Goal: Obtain resource: Download file/media

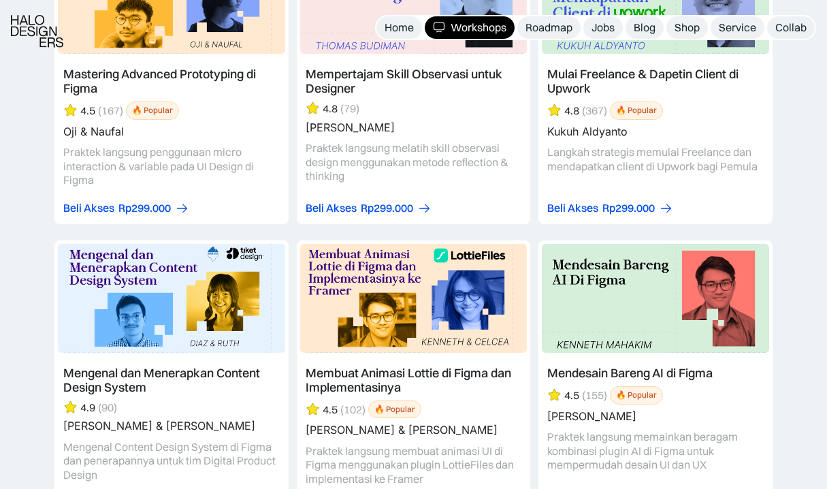
scroll to position [3540, 0]
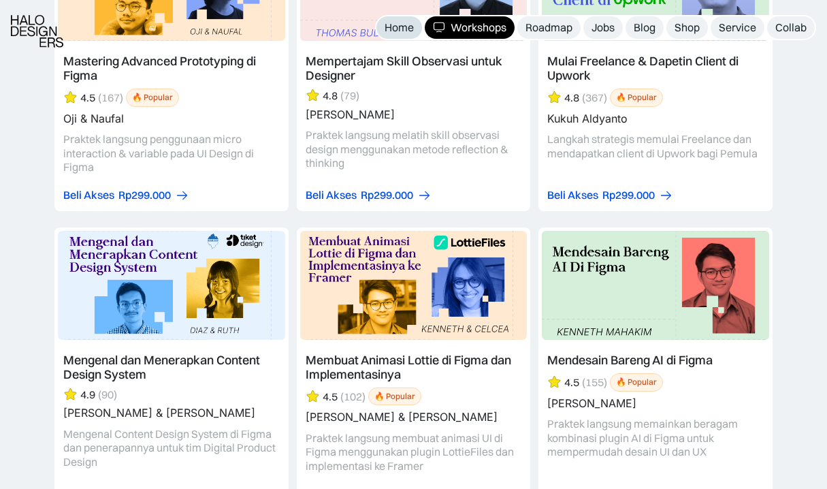
click at [400, 27] on div "Home" at bounding box center [398, 27] width 29 height 14
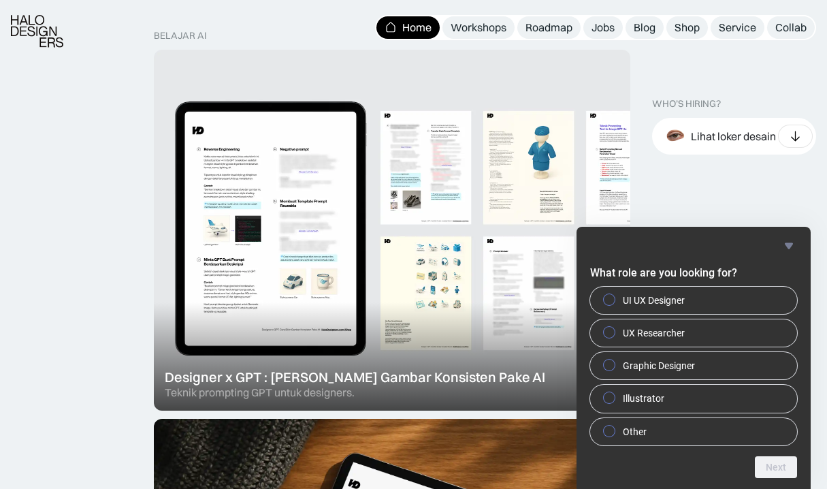
scroll to position [526, 0]
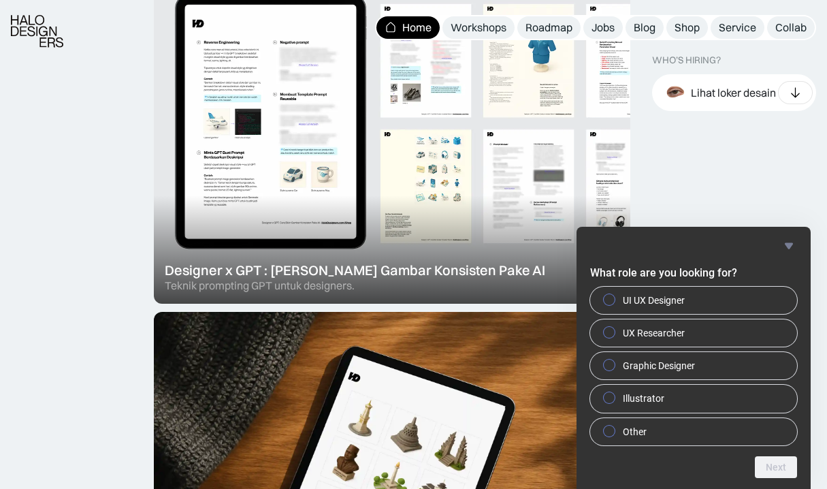
click at [341, 277] on div at bounding box center [392, 123] width 476 height 361
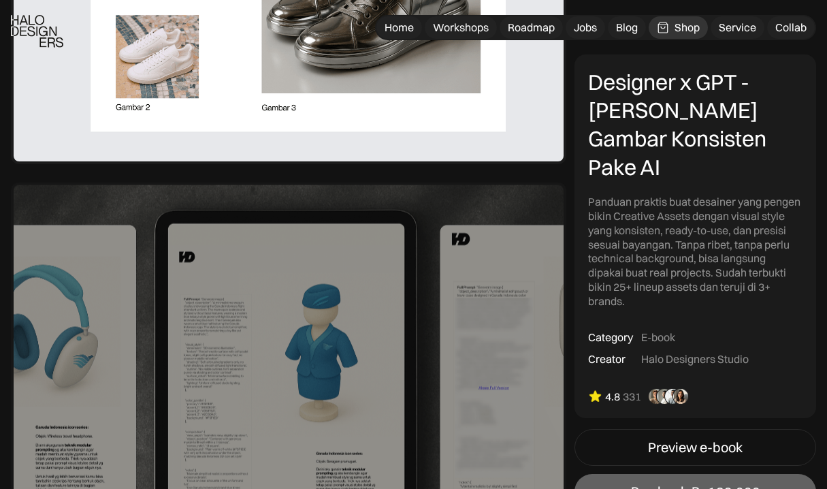
scroll to position [1226, 0]
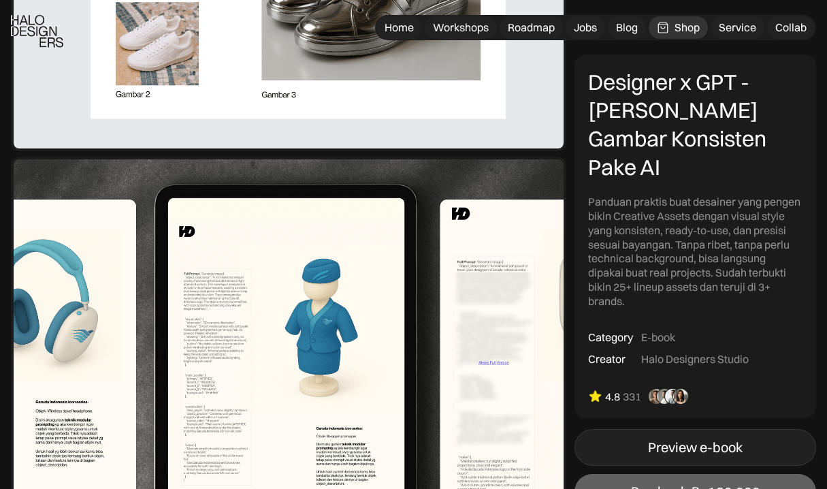
click at [678, 439] on div "Preview e-book" at bounding box center [695, 447] width 95 height 16
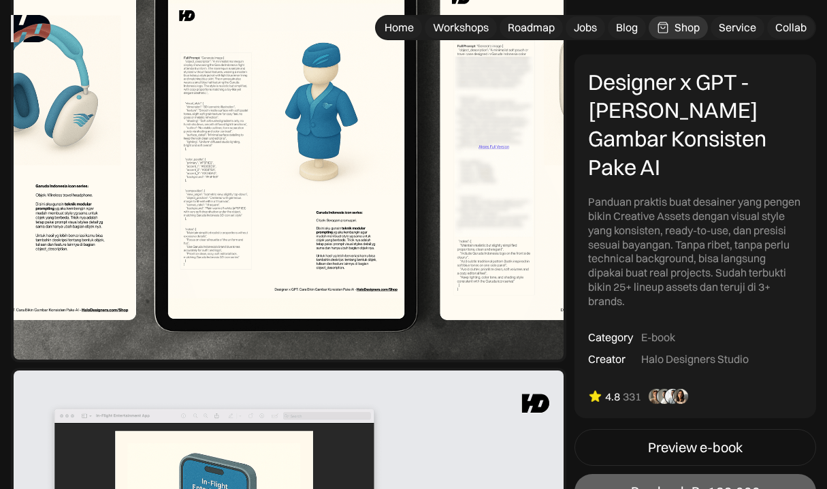
scroll to position [1437, 0]
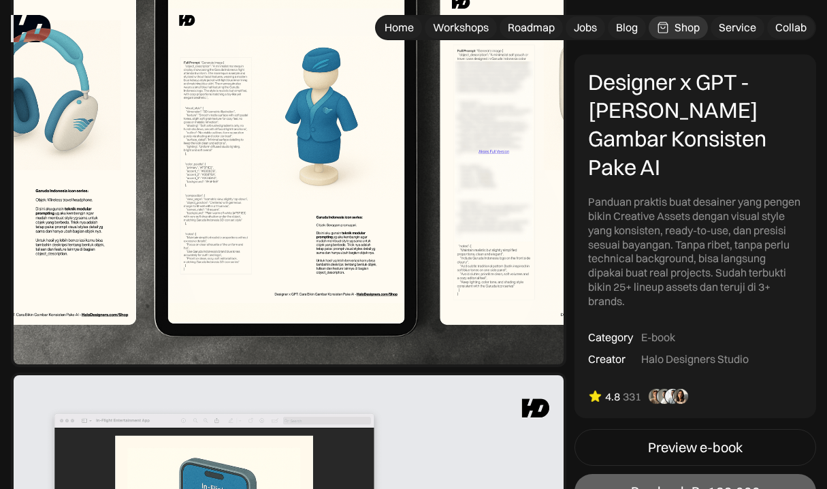
click at [316, 206] on img at bounding box center [288, 156] width 555 height 421
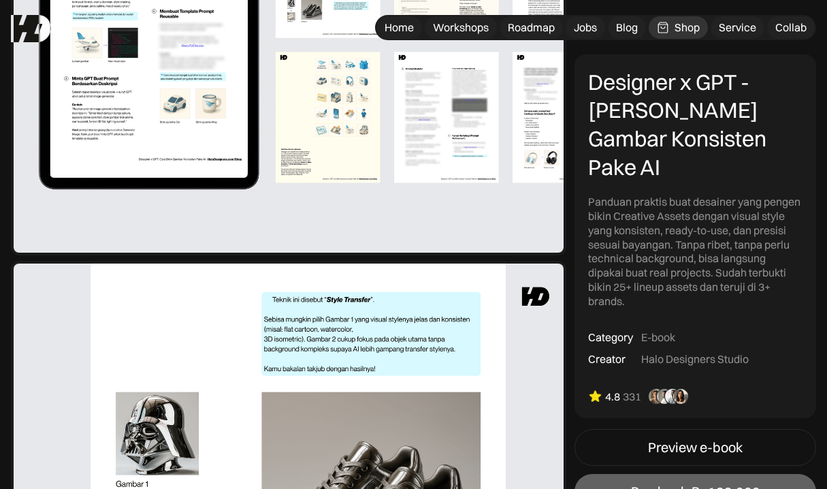
scroll to position [406, 0]
